Goal: Information Seeking & Learning: Learn about a topic

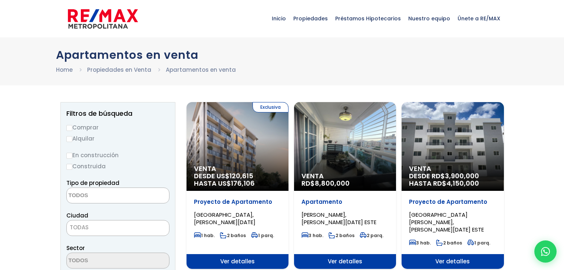
select select
click at [70, 131] on input "Comprar" at bounding box center [69, 128] width 6 height 6
radio input "true"
drag, startPoint x: 68, startPoint y: 156, endPoint x: 75, endPoint y: 153, distance: 7.3
click at [68, 156] on input "En construcción" at bounding box center [69, 156] width 6 height 6
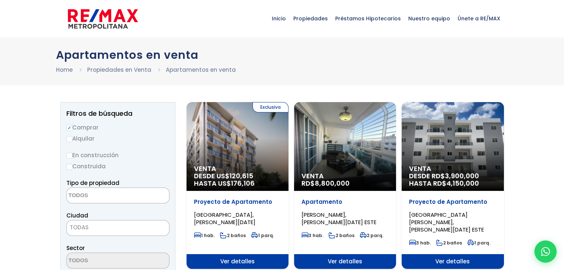
radio input "true"
click at [129, 190] on textarea "Search" at bounding box center [103, 196] width 72 height 16
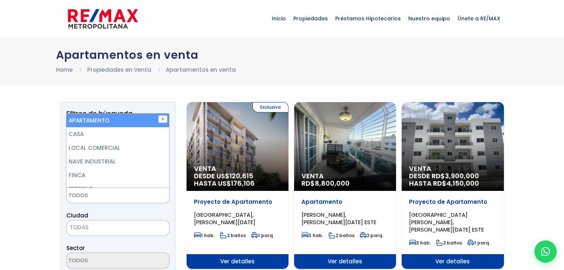
click at [126, 123] on li "APARTAMENTO" at bounding box center [117, 121] width 102 height 14
select select "apartment"
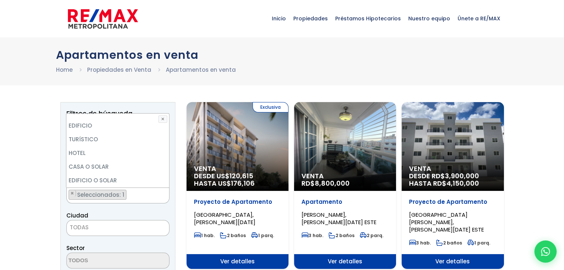
scroll to position [111, 0]
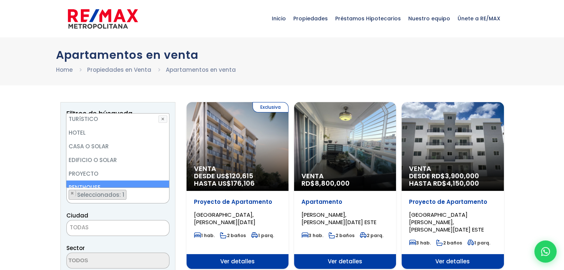
click at [90, 227] on span "TODAS" at bounding box center [118, 228] width 102 height 10
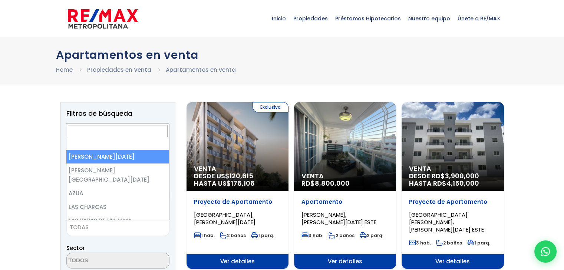
scroll to position [37, 0]
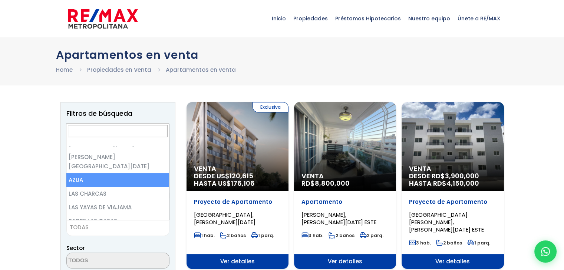
select select "2"
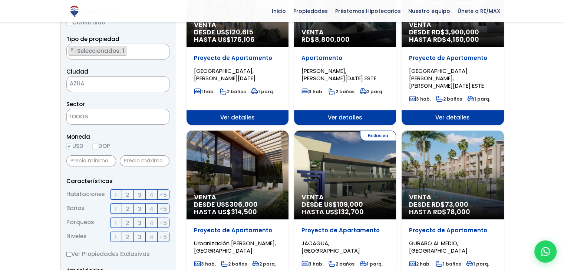
scroll to position [148, 0]
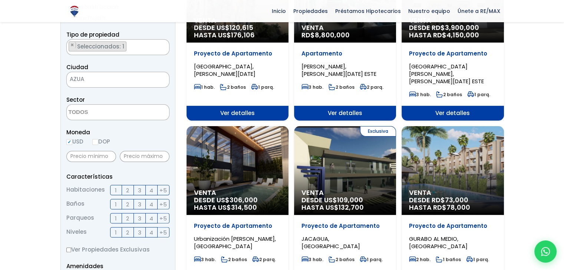
click at [116, 192] on span "1" at bounding box center [116, 190] width 2 height 9
click at [0, 0] on input "1" at bounding box center [0, 0] width 0 height 0
click at [129, 192] on label "2" at bounding box center [128, 190] width 12 height 10
click at [0, 0] on input "2" at bounding box center [0, 0] width 0 height 0
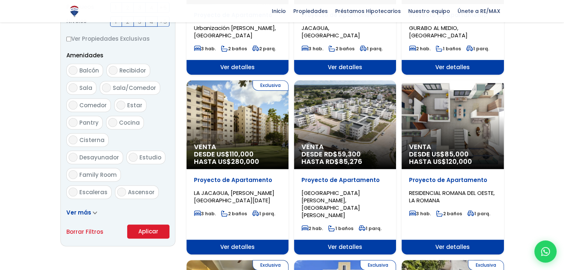
scroll to position [408, 0]
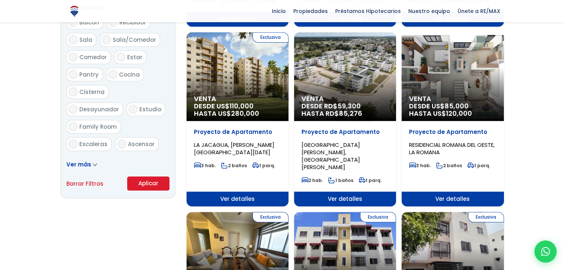
click at [134, 179] on button "Aplicar" at bounding box center [148, 184] width 42 height 14
click at [139, 185] on button "Aplicar" at bounding box center [148, 184] width 42 height 14
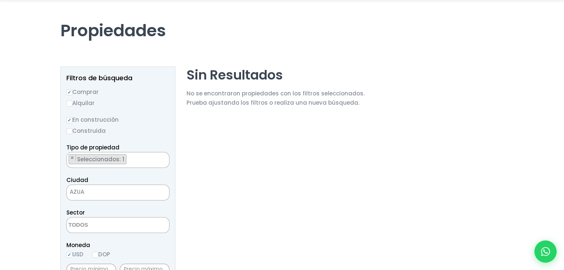
scroll to position [111, 0]
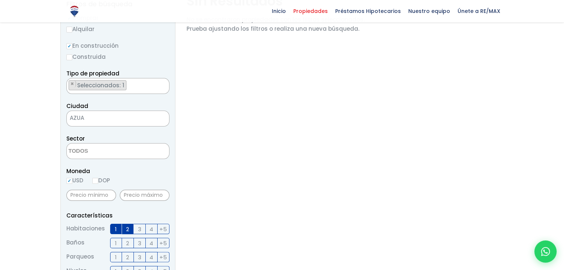
click at [102, 118] on span "AZUA" at bounding box center [109, 118] width 84 height 10
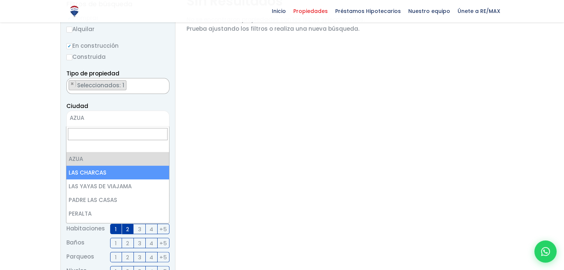
scroll to position [74, 0]
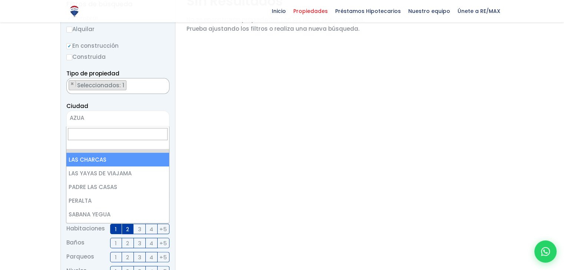
select select "3"
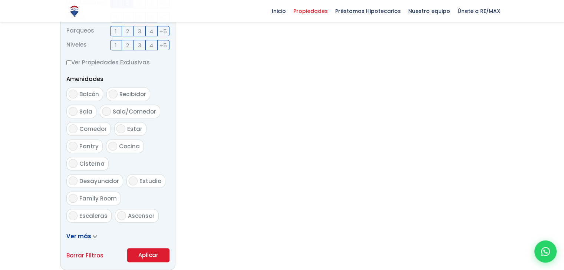
scroll to position [482, 0]
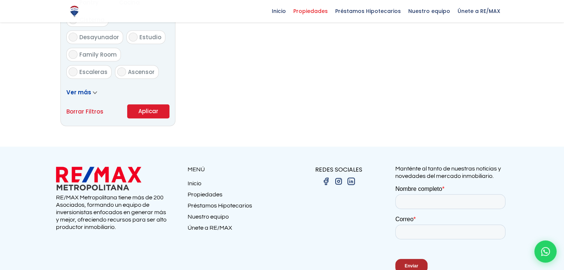
click at [152, 115] on button "Aplicar" at bounding box center [148, 111] width 42 height 14
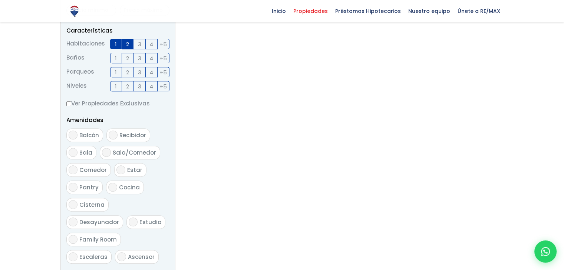
scroll to position [287, 0]
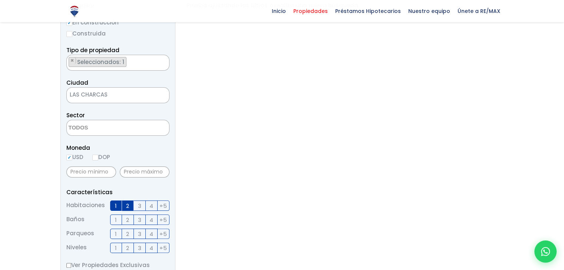
scroll to position [111, 0]
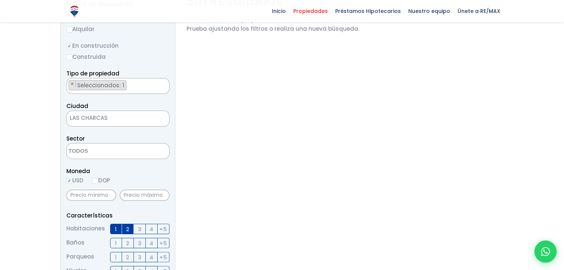
click at [127, 117] on span "LAS CHARCAS" at bounding box center [109, 118] width 84 height 10
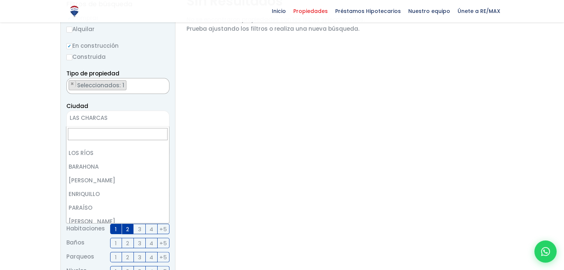
scroll to position [259, 0]
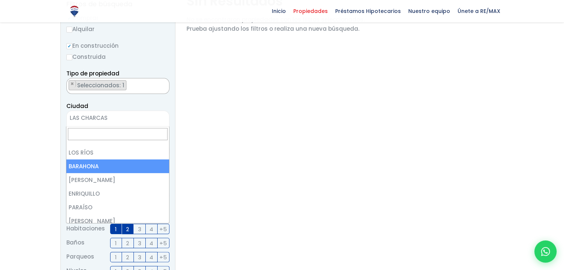
select select "17"
